Goal: Transaction & Acquisition: Book appointment/travel/reservation

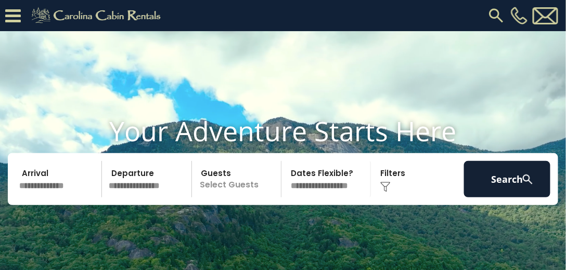
click at [76, 198] on input "text" at bounding box center [59, 179] width 86 height 36
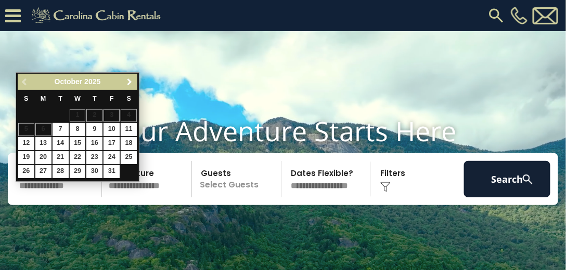
click at [134, 83] on span "Next" at bounding box center [130, 82] width 8 height 8
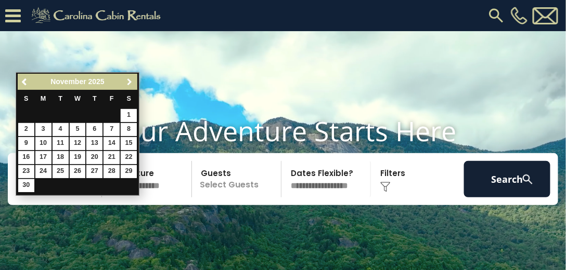
click at [132, 82] on span "Next" at bounding box center [130, 82] width 8 height 8
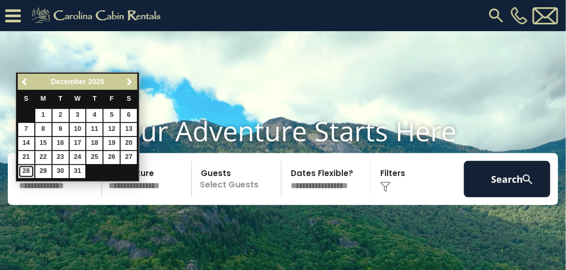
click at [24, 166] on link "28" at bounding box center [26, 171] width 16 height 13
type input "********"
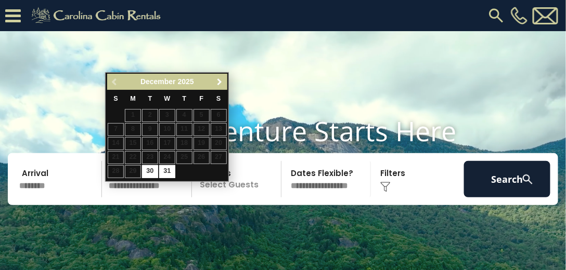
click at [220, 80] on span "Next" at bounding box center [219, 82] width 8 height 8
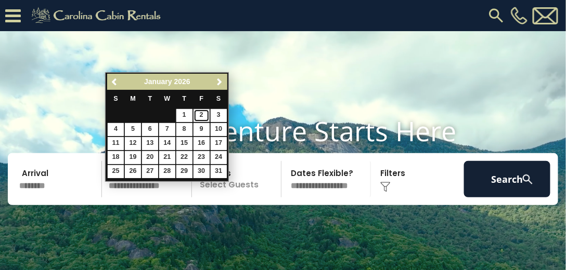
click at [202, 116] on link "2" at bounding box center [201, 115] width 16 height 13
type input "******"
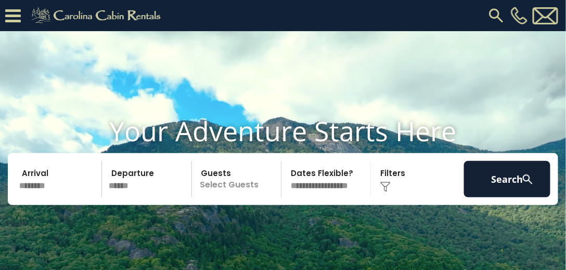
click at [238, 198] on p "Select Guests" at bounding box center [238, 179] width 86 height 36
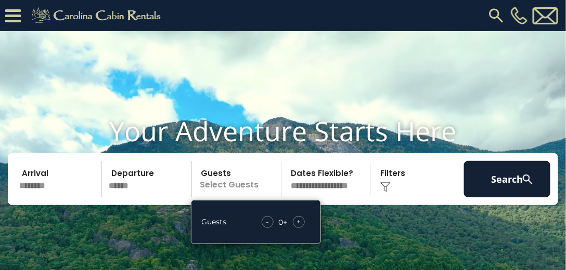
click at [297, 227] on span "+" at bounding box center [298, 222] width 4 height 10
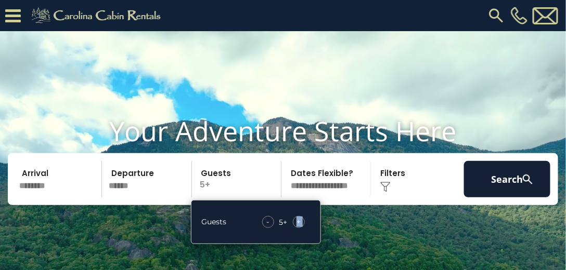
click at [297, 227] on span "+" at bounding box center [298, 222] width 4 height 10
click at [391, 198] on div "Click to Choose" at bounding box center [417, 179] width 86 height 36
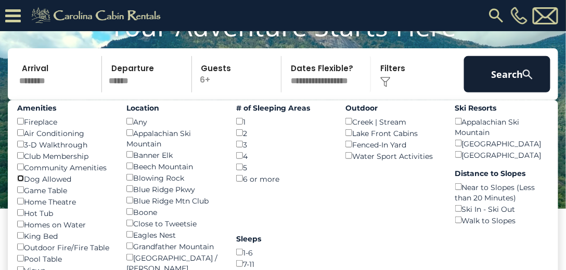
scroll to position [89, 0]
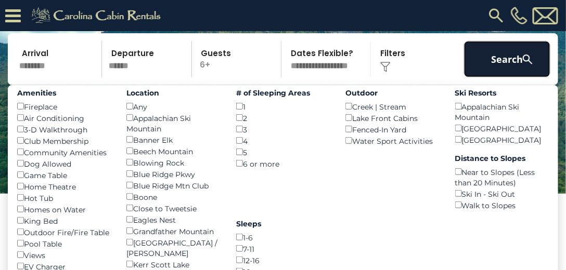
click at [494, 77] on button "Search" at bounding box center [507, 59] width 86 height 36
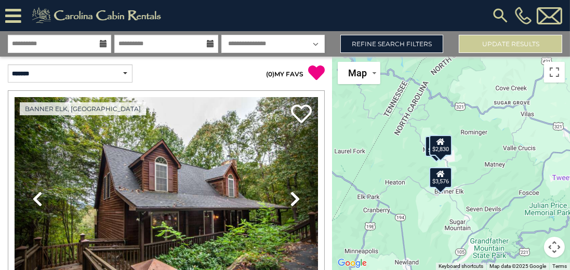
drag, startPoint x: 512, startPoint y: 141, endPoint x: 453, endPoint y: 159, distance: 61.7
click at [453, 159] on div "$3,576 $4,486 $2,830" at bounding box center [452, 164] width 238 height 214
click at [468, 161] on div "$3,576 $4,486 $2,830" at bounding box center [452, 164] width 238 height 214
click at [451, 150] on div "$2,830" at bounding box center [440, 145] width 23 height 21
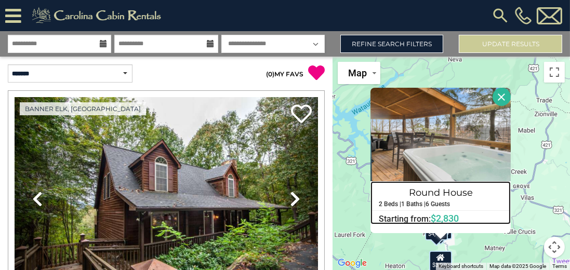
click at [439, 194] on h4 "Round House" at bounding box center [440, 193] width 139 height 17
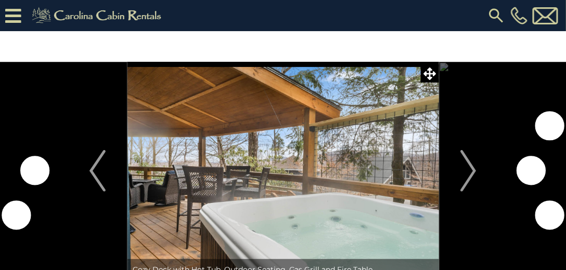
click at [468, 176] on img "Next" at bounding box center [468, 171] width 16 height 42
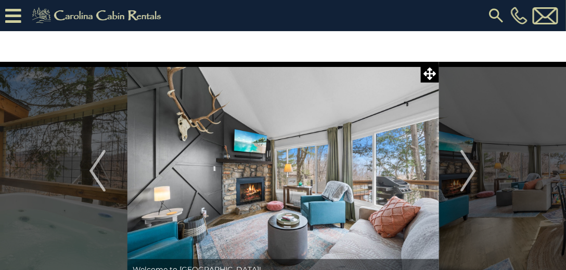
click at [470, 168] on img "Next" at bounding box center [468, 171] width 16 height 42
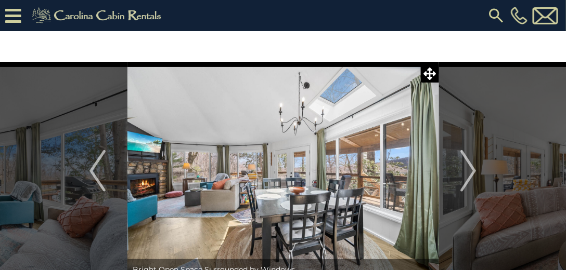
click at [470, 168] on img "Next" at bounding box center [468, 171] width 16 height 42
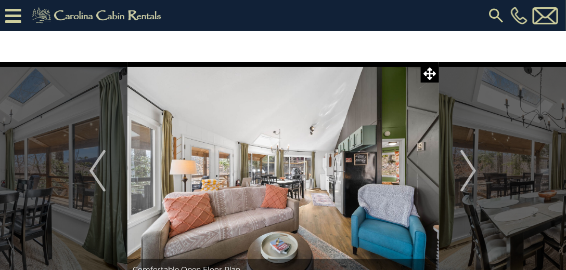
click at [470, 168] on img "Next" at bounding box center [468, 171] width 16 height 42
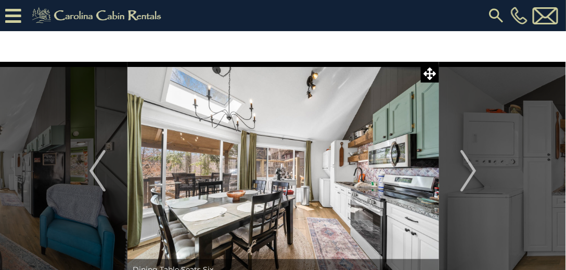
click at [470, 168] on img "Next" at bounding box center [468, 171] width 16 height 42
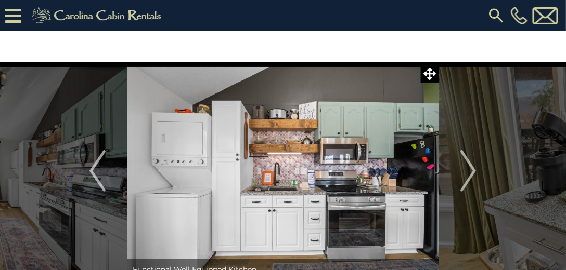
click at [470, 168] on img "Next" at bounding box center [468, 171] width 16 height 42
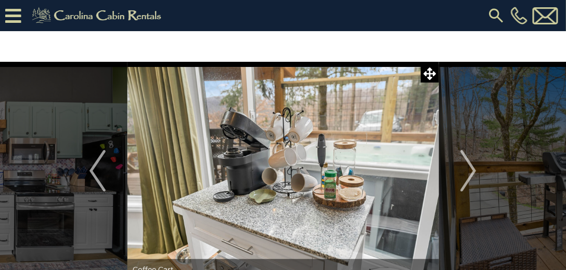
click at [470, 168] on img "Next" at bounding box center [468, 171] width 16 height 42
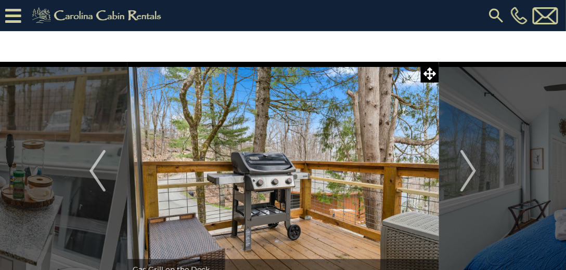
click at [470, 168] on img "Next" at bounding box center [468, 171] width 16 height 42
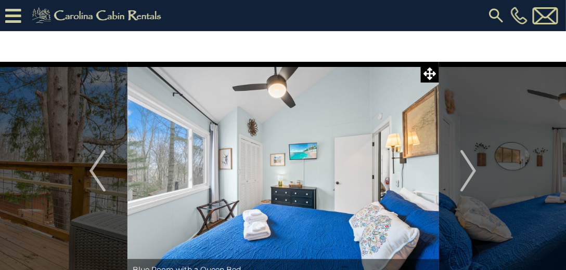
click at [470, 168] on img "Next" at bounding box center [468, 171] width 16 height 42
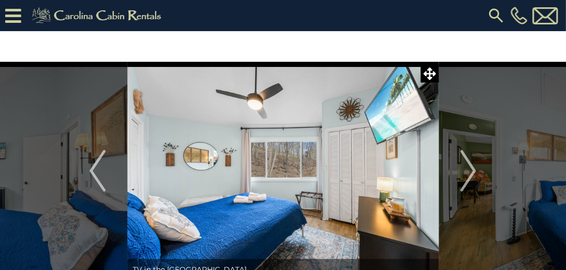
click at [470, 168] on img "Next" at bounding box center [468, 171] width 16 height 42
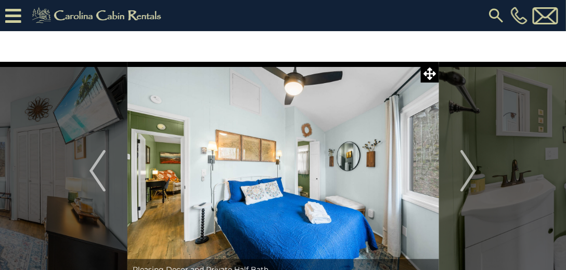
click at [470, 168] on img "Next" at bounding box center [468, 171] width 16 height 42
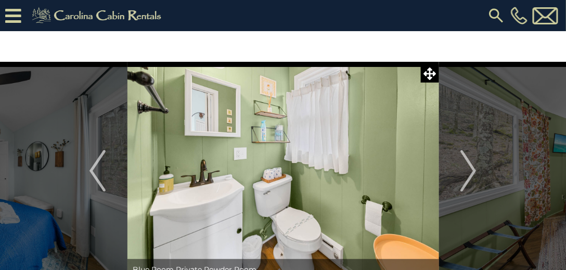
click at [470, 168] on img "Next" at bounding box center [468, 171] width 16 height 42
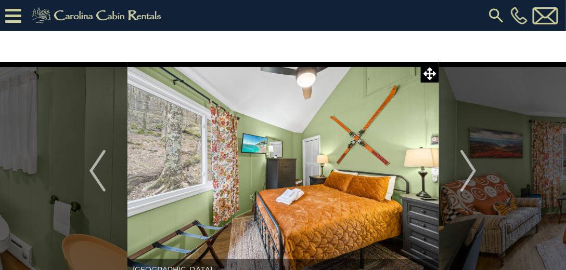
click at [470, 168] on img "Next" at bounding box center [468, 171] width 16 height 42
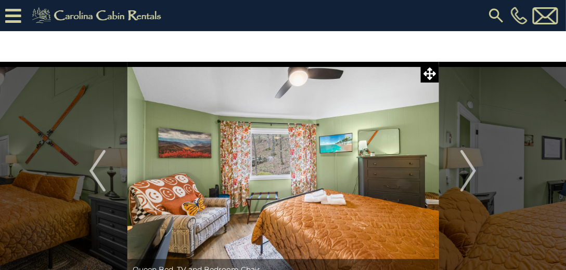
drag, startPoint x: 88, startPoint y: 42, endPoint x: 94, endPoint y: 43, distance: 5.8
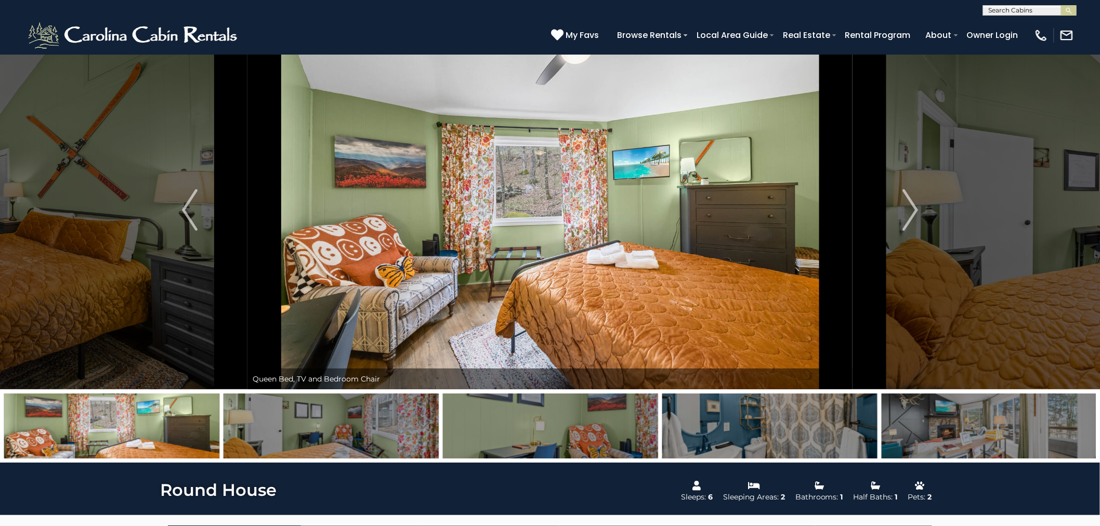
click at [565, 215] on img "Next" at bounding box center [910, 210] width 16 height 42
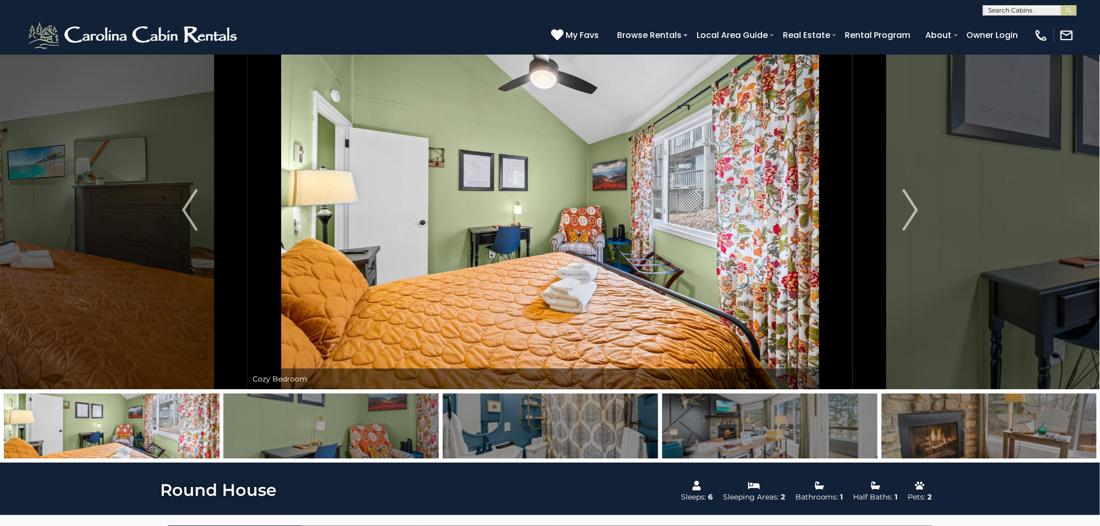
click at [565, 215] on img "Next" at bounding box center [910, 210] width 16 height 42
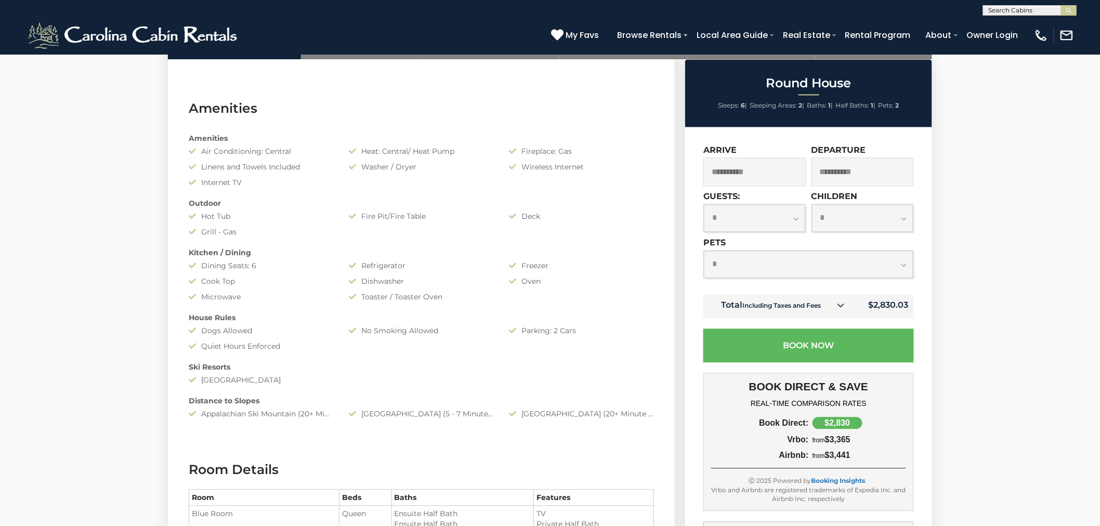
scroll to position [751, 0]
